Goal: Transaction & Acquisition: Purchase product/service

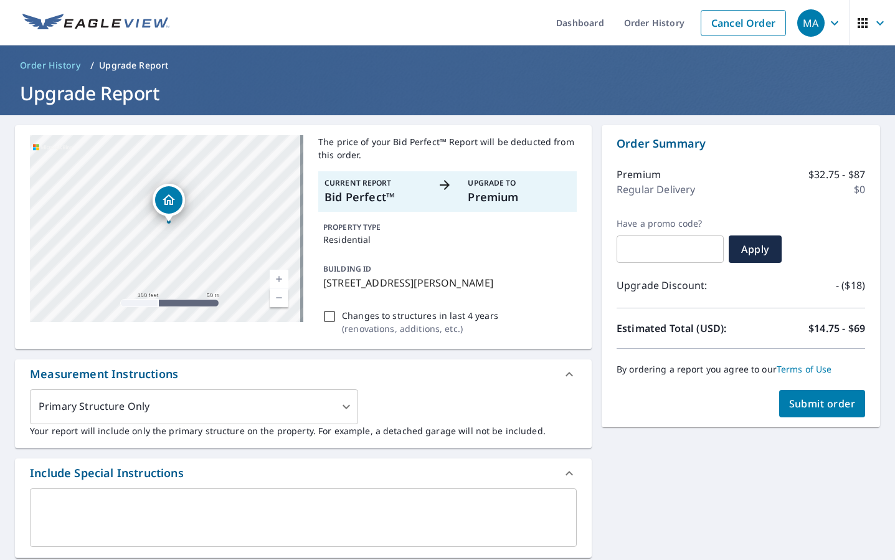
drag, startPoint x: 230, startPoint y: 196, endPoint x: 225, endPoint y: 225, distance: 30.3
click at [225, 225] on div "8476 Morris Ln Orange, TX 77632" at bounding box center [166, 228] width 273 height 187
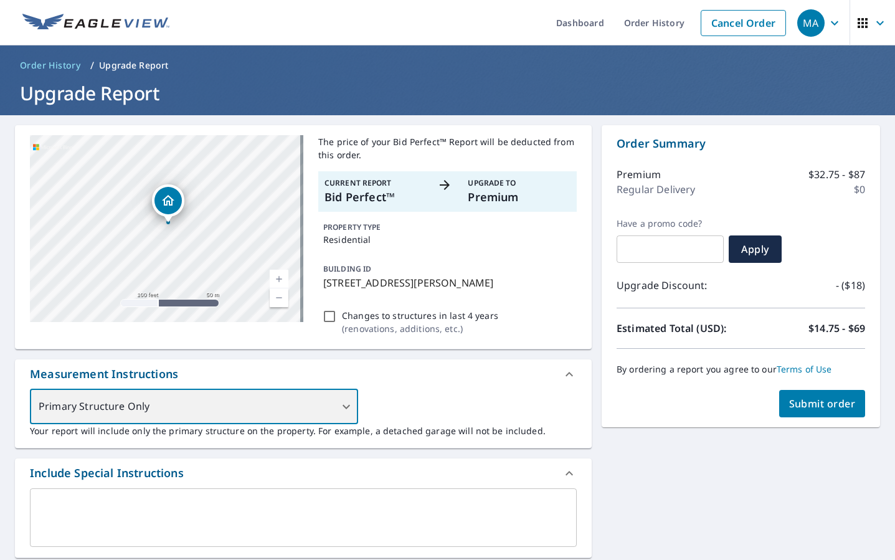
click at [337, 400] on div "Primary Structure Only" at bounding box center [194, 406] width 328 height 35
click at [342, 409] on div "Primary Structure Only" at bounding box center [194, 406] width 328 height 35
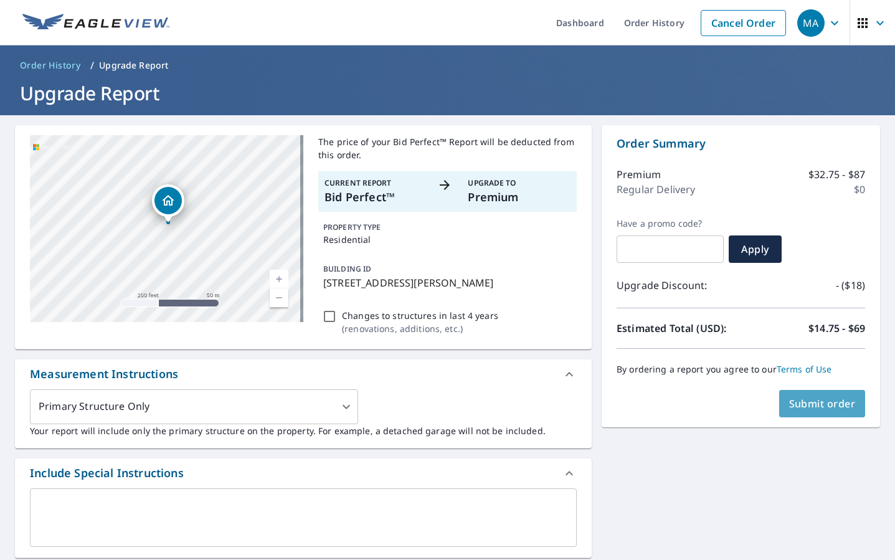
click at [813, 414] on button "Submit order" at bounding box center [822, 403] width 87 height 27
checkbox input "true"
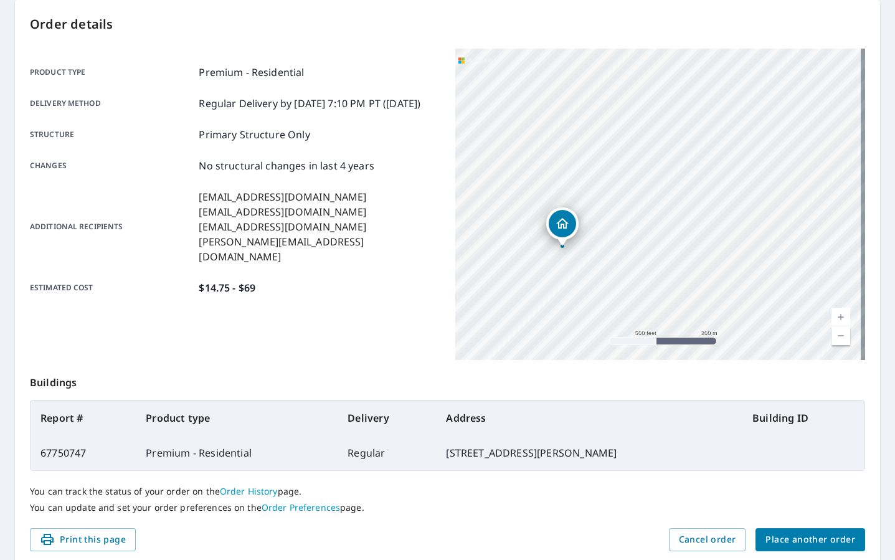
scroll to position [49, 0]
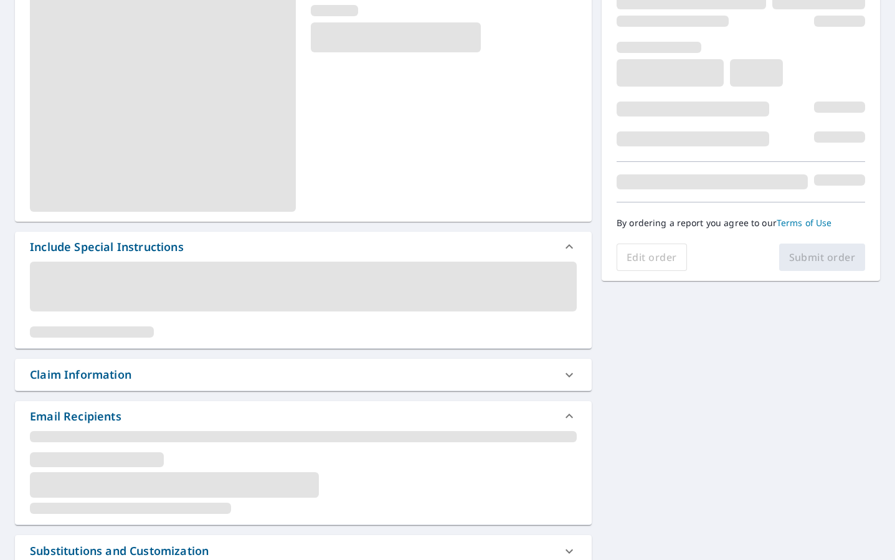
scroll to position [173, 0]
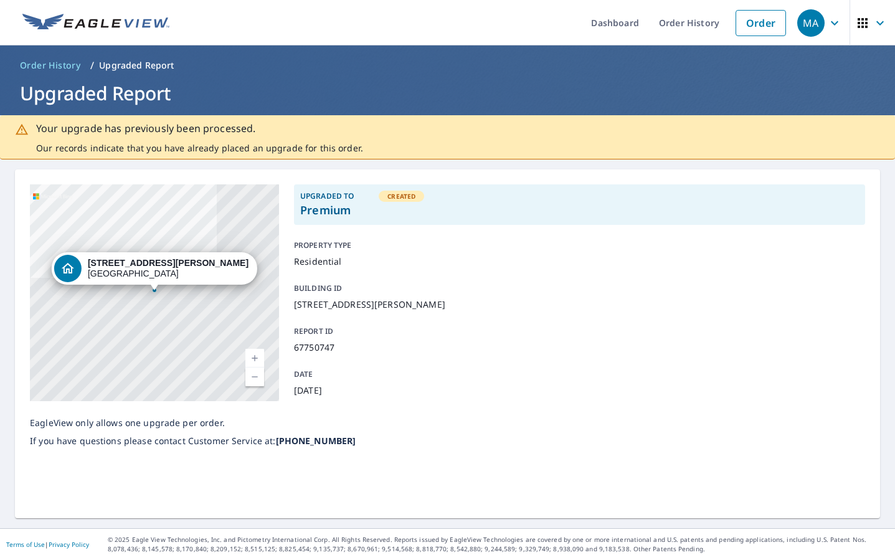
click at [239, 131] on p "Your upgrade has previously been processed." at bounding box center [199, 128] width 327 height 17
click at [827, 24] on icon "button" at bounding box center [834, 23] width 15 height 15
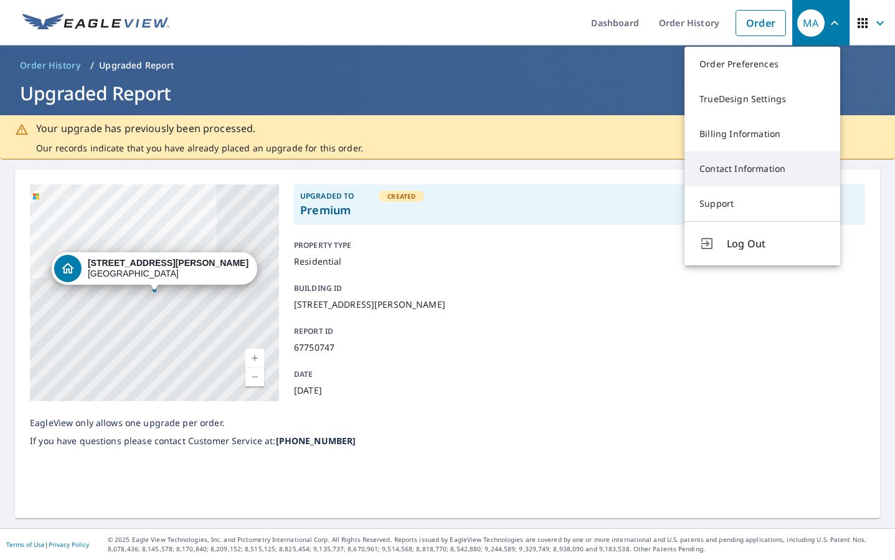
click at [799, 167] on link "Contact Information" at bounding box center [762, 168] width 156 height 35
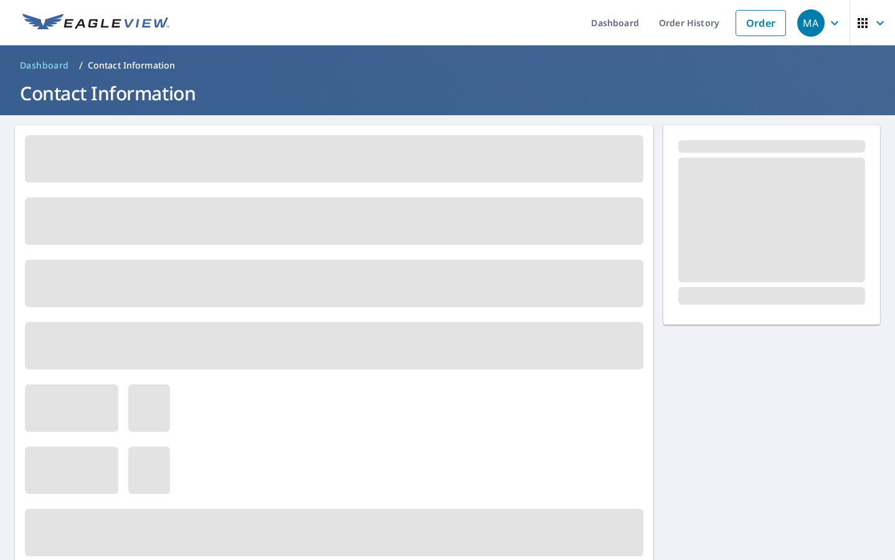
click at [805, 27] on div "MA" at bounding box center [810, 22] width 27 height 27
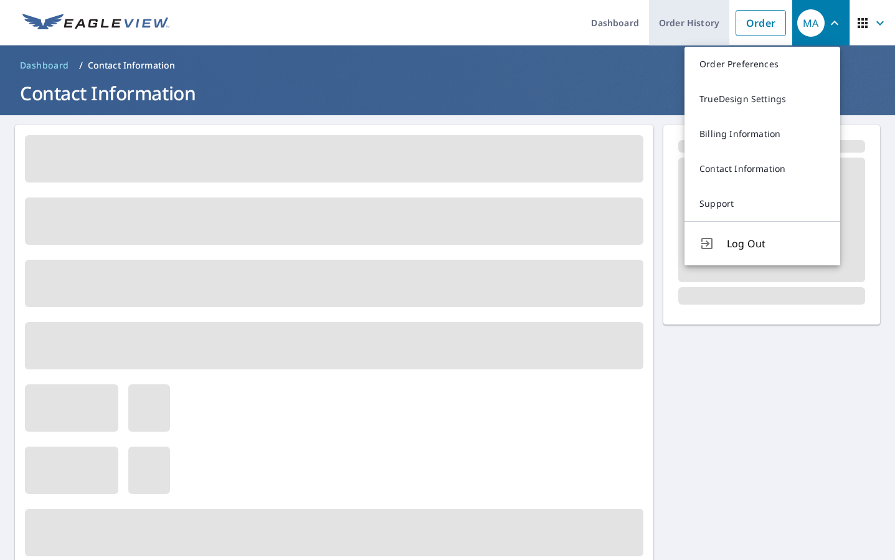
click at [666, 28] on link "Order History" at bounding box center [689, 22] width 80 height 45
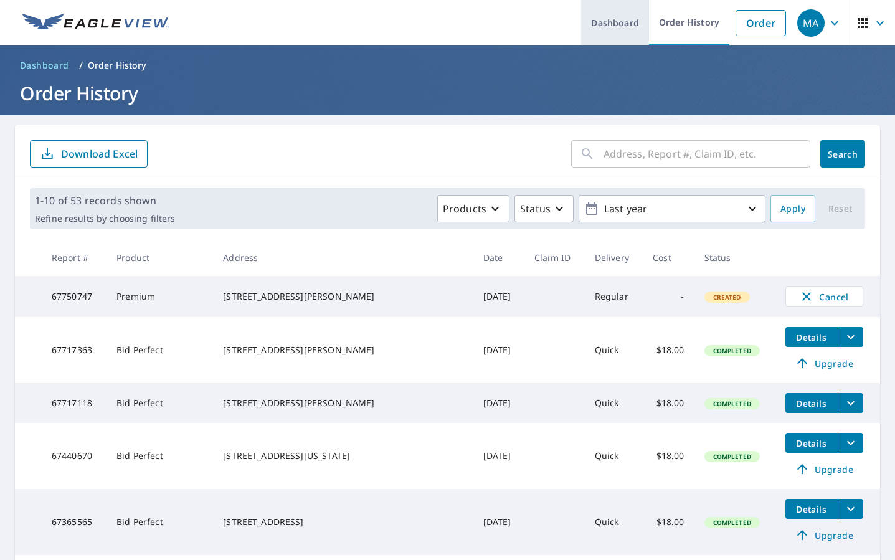
click at [617, 22] on link "Dashboard" at bounding box center [615, 22] width 68 height 45
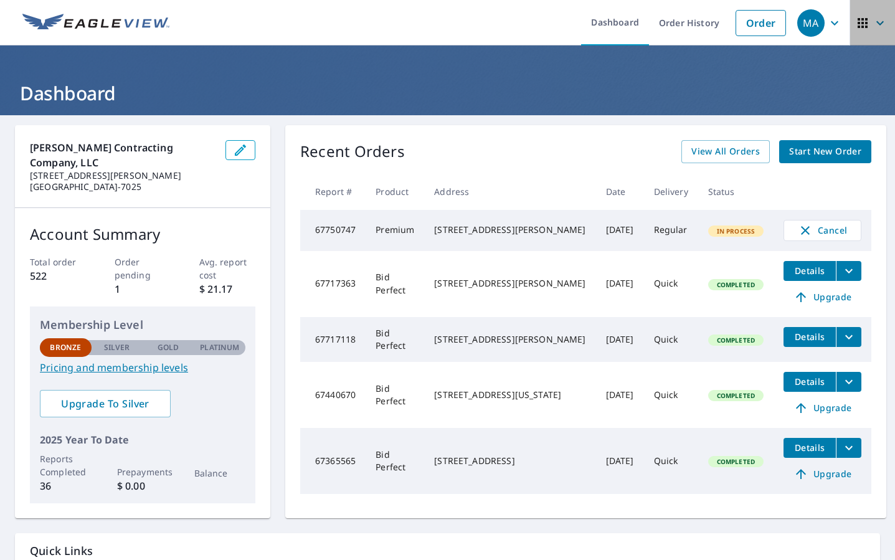
click at [876, 21] on icon "button" at bounding box center [879, 23] width 7 height 4
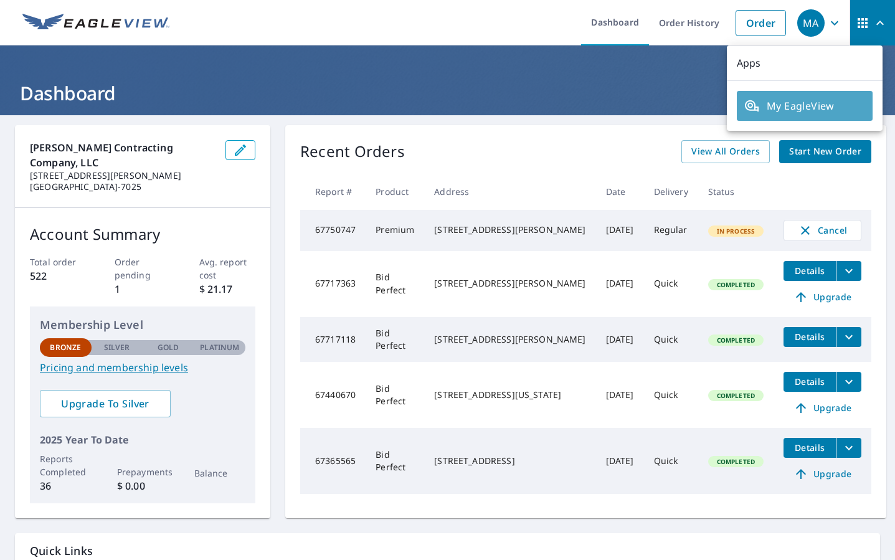
click at [816, 113] on span "My EagleView" at bounding box center [804, 105] width 121 height 15
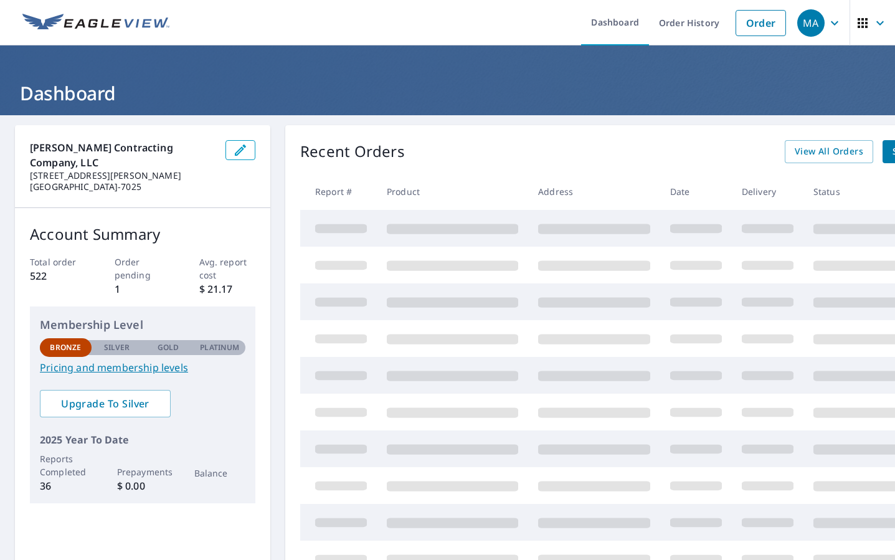
click at [861, 27] on span "button" at bounding box center [872, 23] width 35 height 30
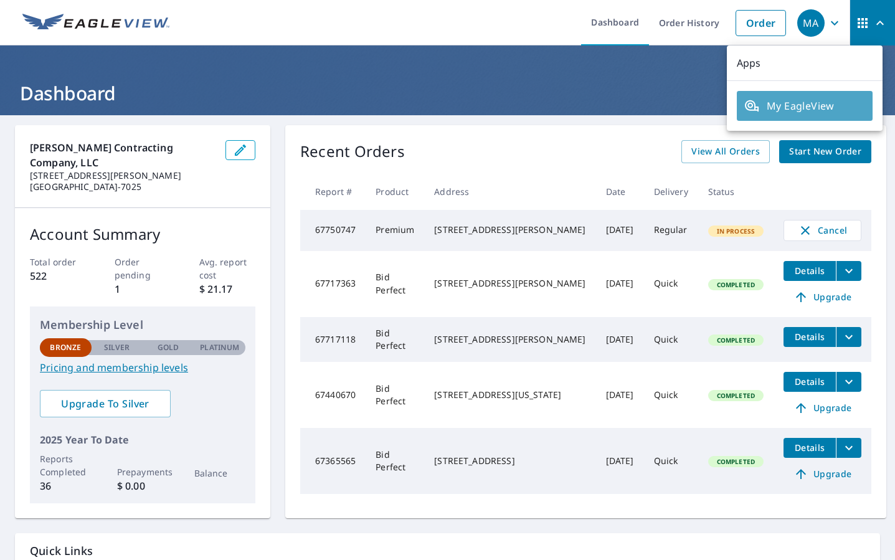
click at [811, 112] on span "My EagleView" at bounding box center [804, 105] width 121 height 15
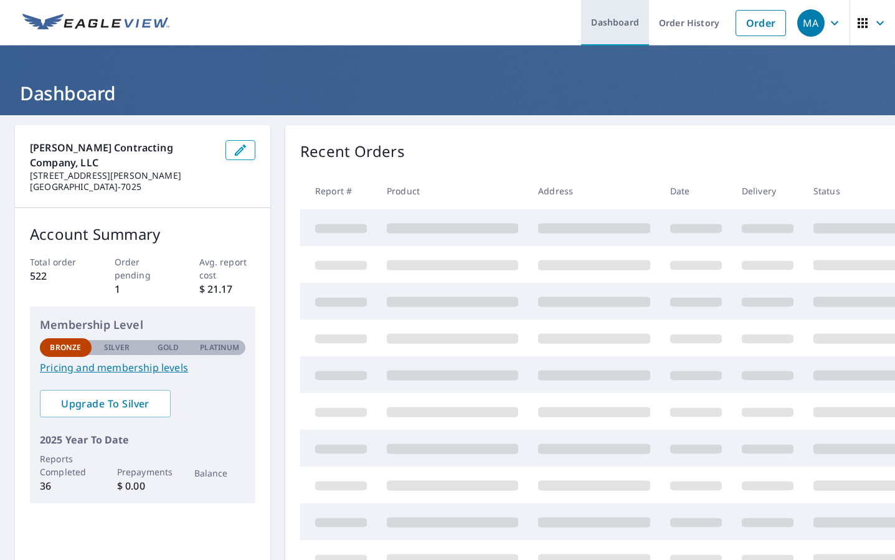
click at [621, 34] on link "Dashboard" at bounding box center [615, 22] width 68 height 45
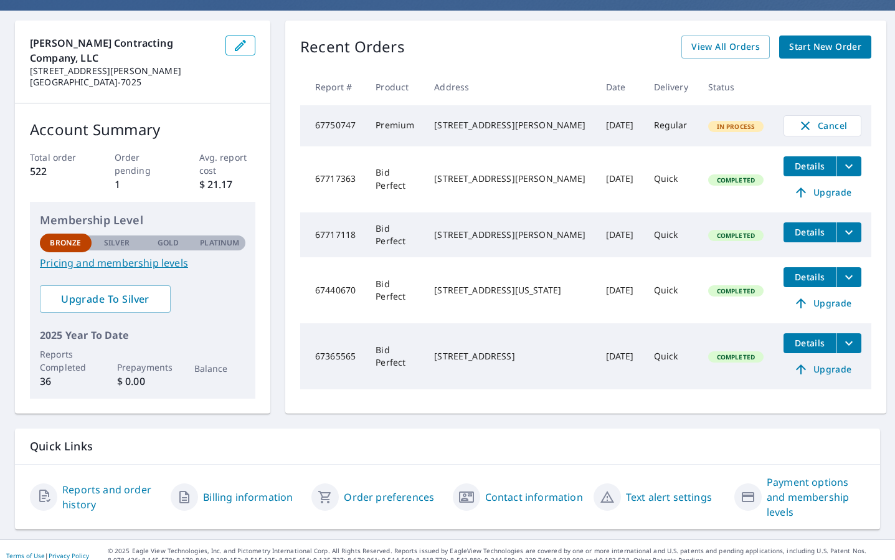
scroll to position [110, 0]
